Goal: Task Accomplishment & Management: Manage account settings

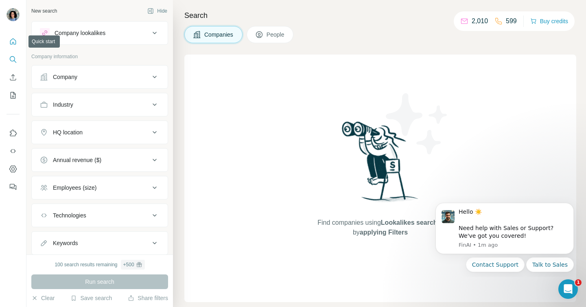
click at [13, 42] on icon "Quick start" at bounding box center [13, 41] width 6 height 6
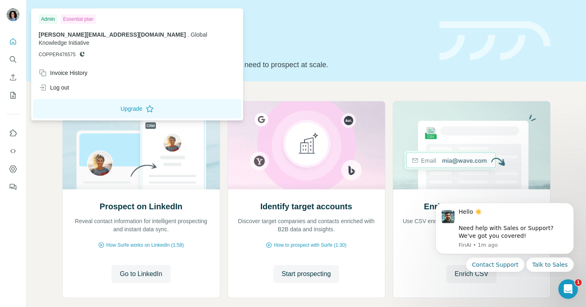
click at [16, 18] on img at bounding box center [13, 14] width 13 height 13
click at [13, 60] on icon "Search" at bounding box center [13, 59] width 8 height 8
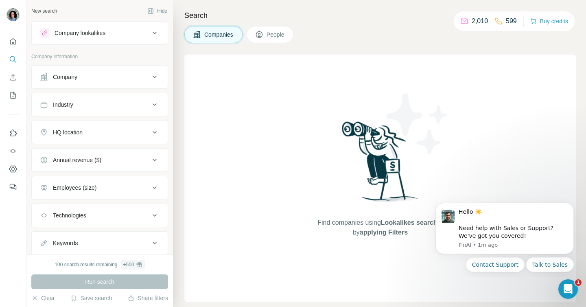
click at [267, 31] on button "People" at bounding box center [269, 34] width 47 height 17
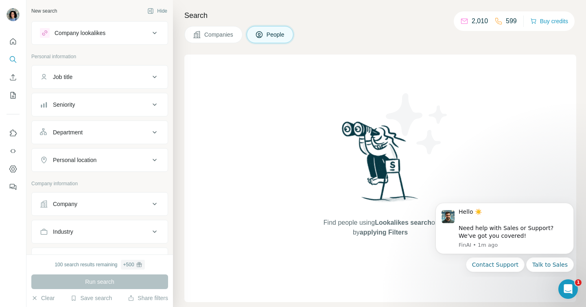
click at [203, 32] on button "Companies" at bounding box center [213, 34] width 58 height 17
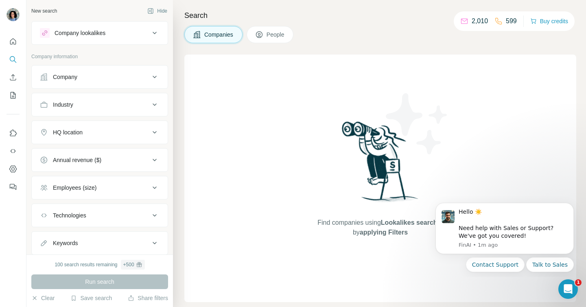
scroll to position [23, 0]
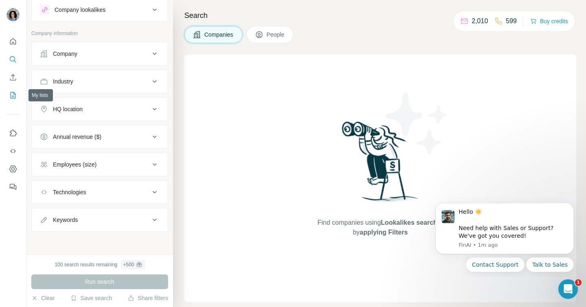
click at [11, 94] on icon "My lists" at bounding box center [13, 95] width 8 height 8
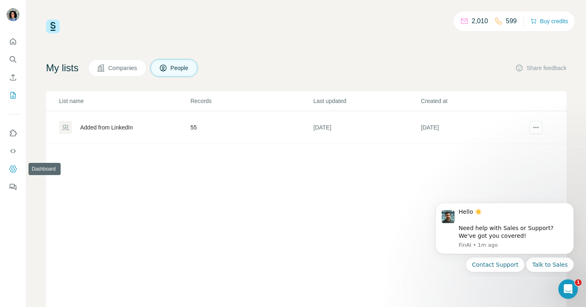
click at [15, 166] on icon "Dashboard" at bounding box center [13, 169] width 8 height 8
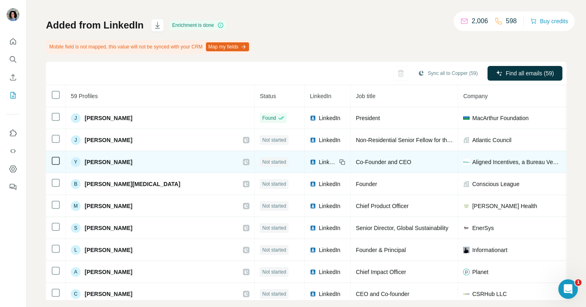
click at [262, 161] on span "Not started" at bounding box center [274, 161] width 24 height 7
click at [244, 163] on icon at bounding box center [246, 162] width 4 height 4
